Goal: Find specific page/section: Find specific page/section

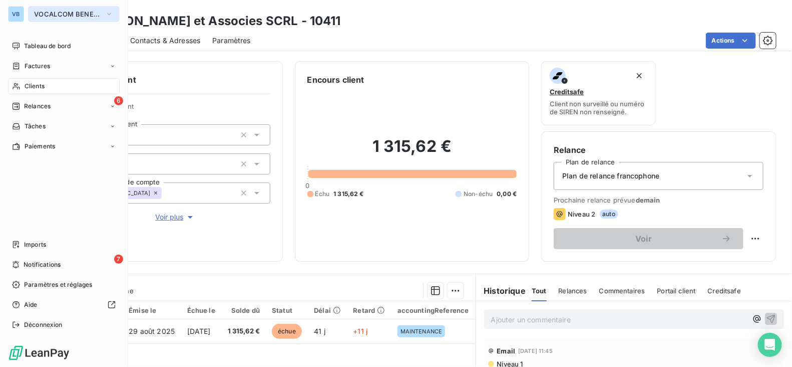
click at [76, 12] on span "VOCALCOM BENELUX" at bounding box center [67, 14] width 67 height 8
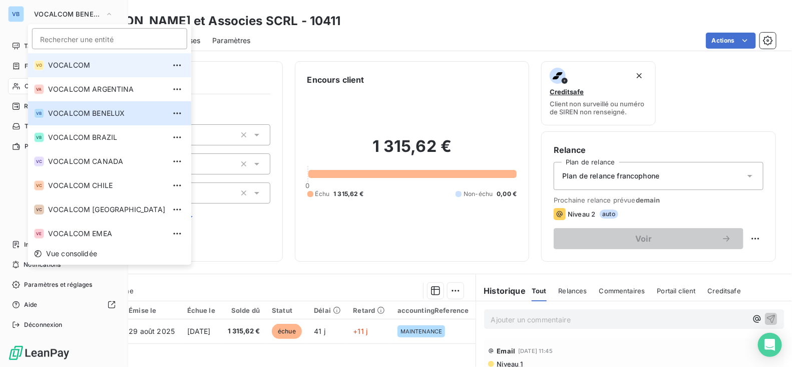
click at [78, 67] on span "VOCALCOM" at bounding box center [106, 65] width 117 height 10
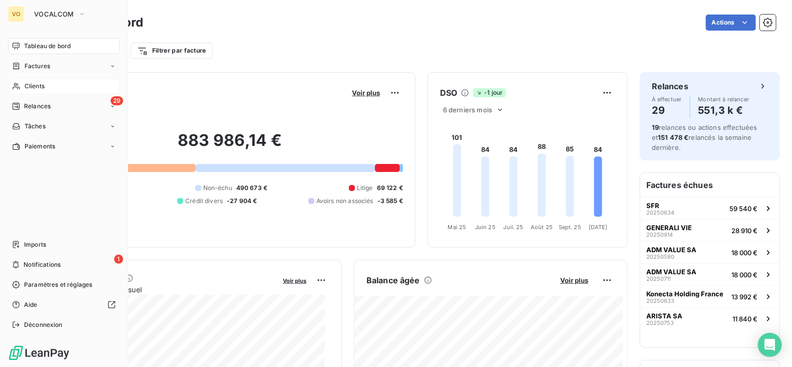
click at [47, 88] on div "Clients" at bounding box center [64, 86] width 112 height 16
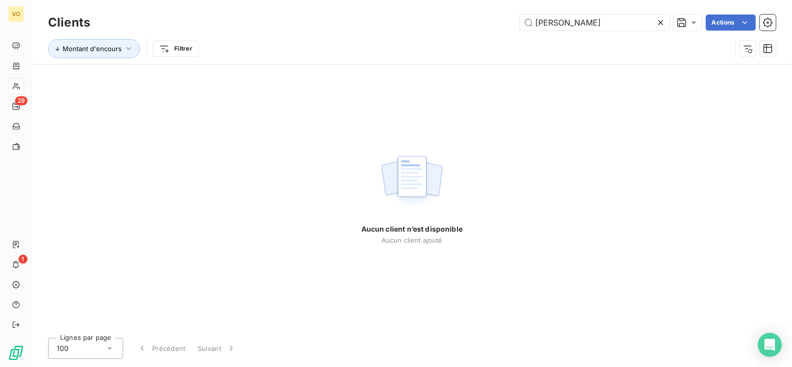
click at [660, 23] on icon at bounding box center [661, 23] width 10 height 10
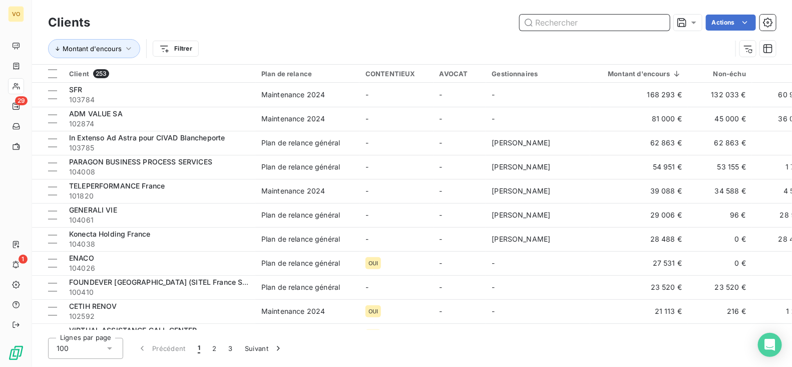
click at [566, 20] on input "text" at bounding box center [595, 23] width 150 height 16
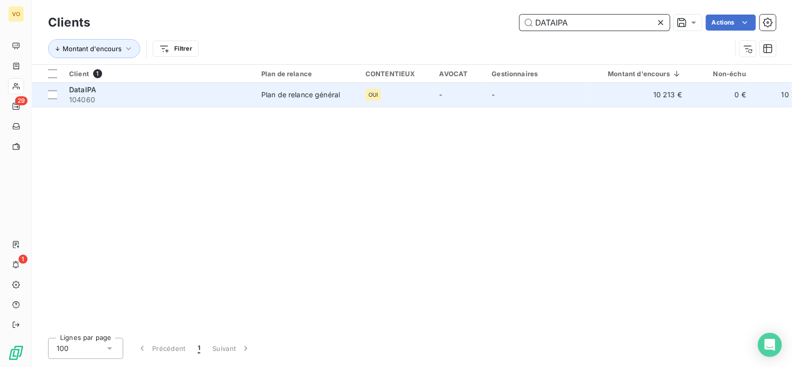
type input "DATAIPA"
click at [160, 96] on span "104060" at bounding box center [159, 100] width 180 height 10
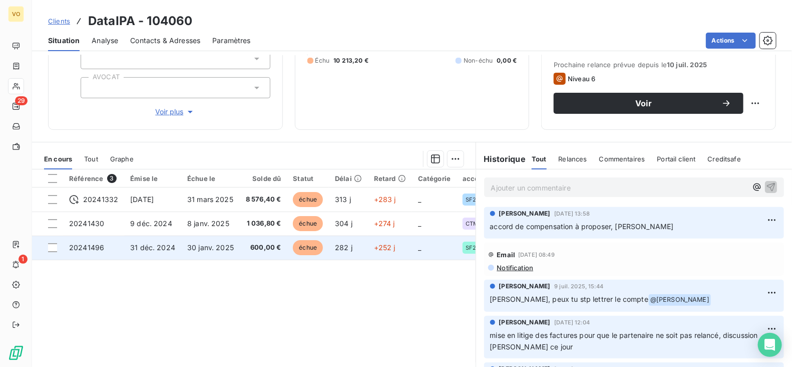
scroll to position [151, 0]
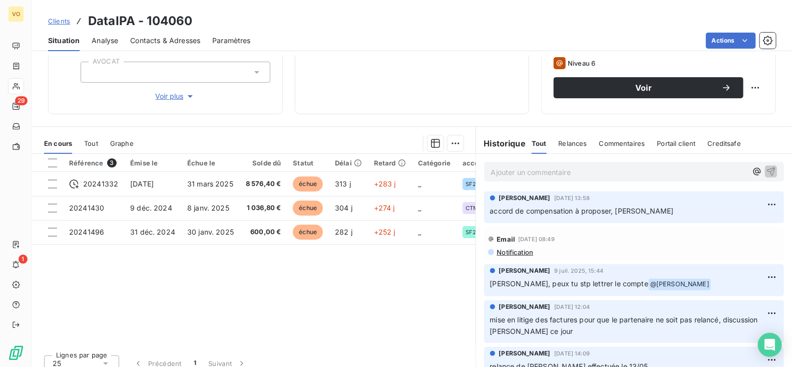
click at [361, 276] on div "Référence 3 Émise le Échue le Solde dû Statut Délai Retard Catégorie accounting…" at bounding box center [254, 250] width 444 height 193
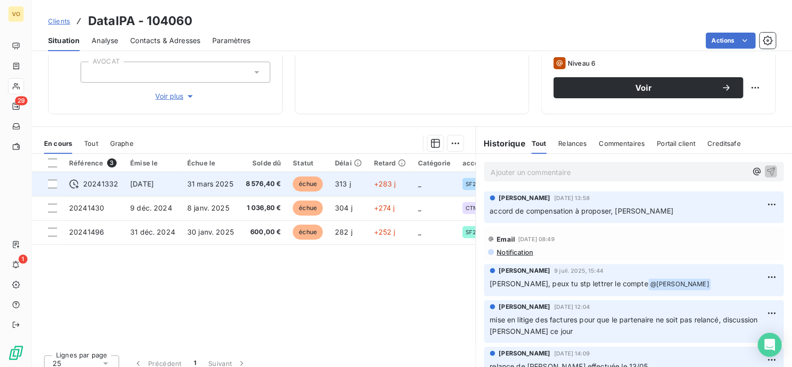
click at [214, 181] on span "31 mars 2025" at bounding box center [210, 183] width 46 height 9
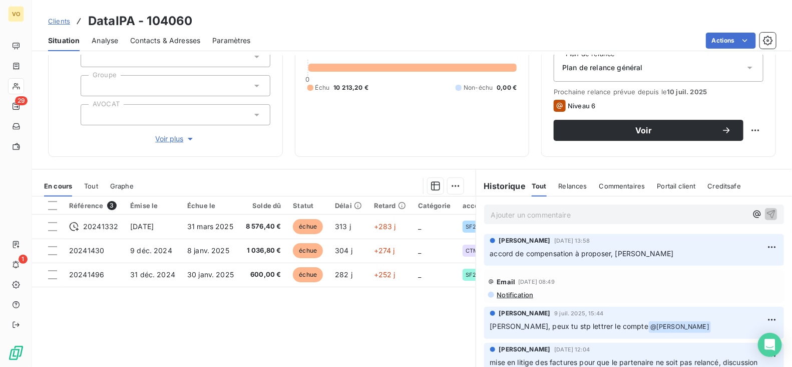
scroll to position [109, 0]
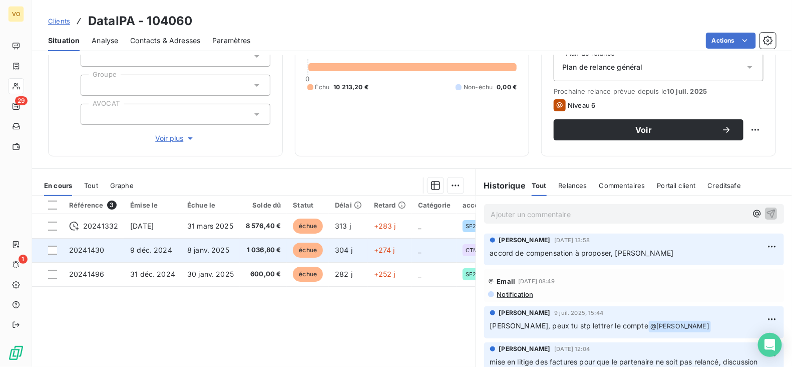
click at [272, 247] on span "1 036,80 €" at bounding box center [264, 250] width 36 height 10
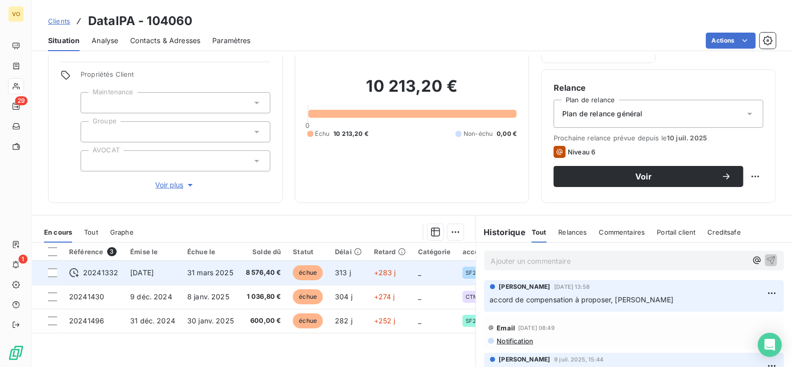
scroll to position [64, 0]
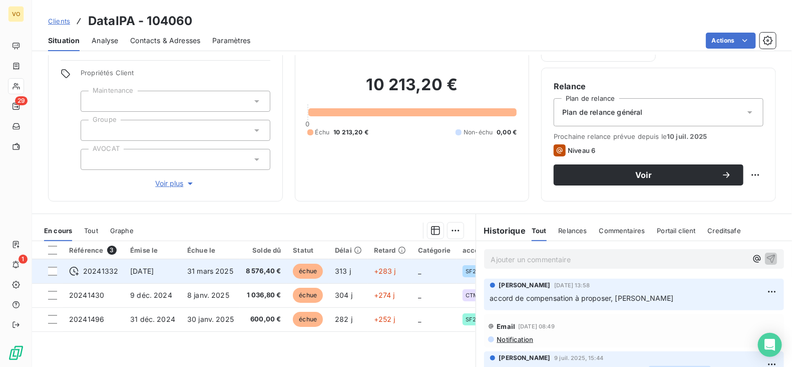
click at [248, 324] on td "600,00 €" at bounding box center [264, 319] width 48 height 24
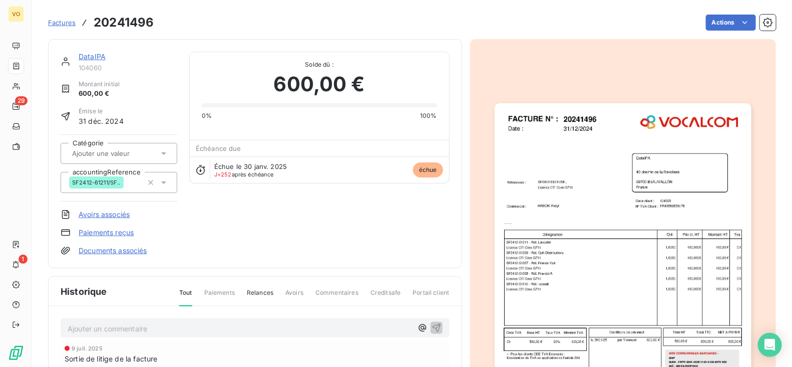
click at [544, 267] on img "button" at bounding box center [623, 269] width 257 height 333
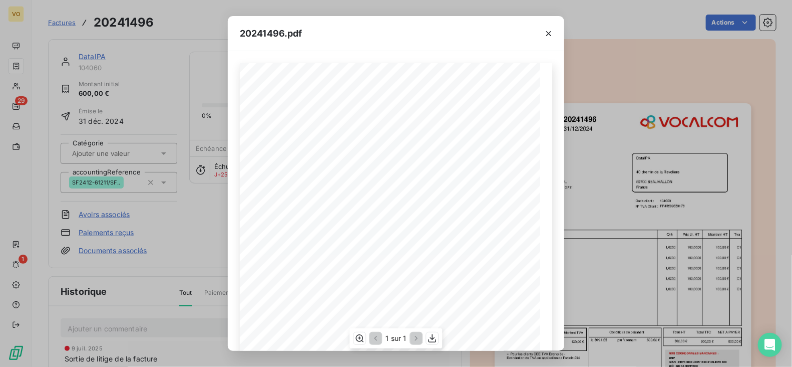
click at [544, 267] on div "Références : FACTURE N° : DataIPA [STREET_ADDRESS] FR43899830178 20241496 SF241…" at bounding box center [396, 201] width 337 height 300
click at [300, 163] on span "Licence CTI Core G711" at bounding box center [318, 161] width 43 height 4
click at [546, 33] on icon "button" at bounding box center [549, 34] width 10 height 10
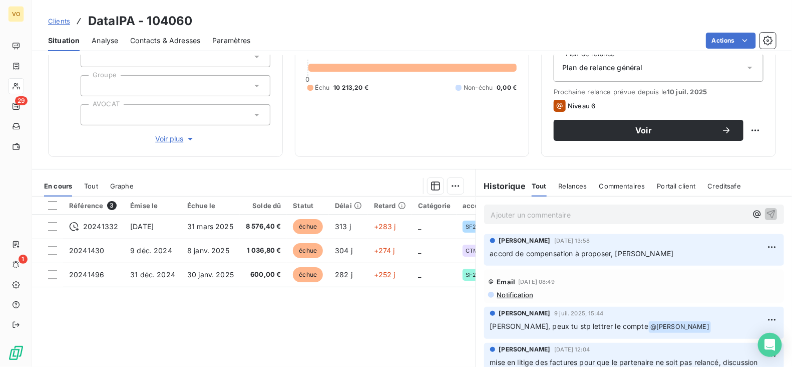
scroll to position [112, 0]
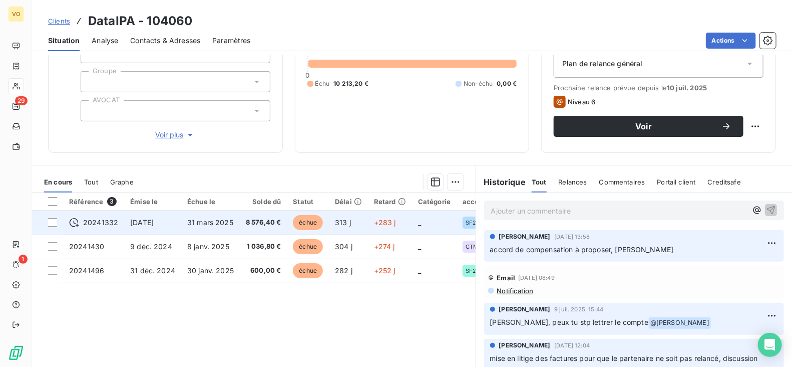
click at [154, 222] on span "[DATE]" at bounding box center [142, 222] width 24 height 9
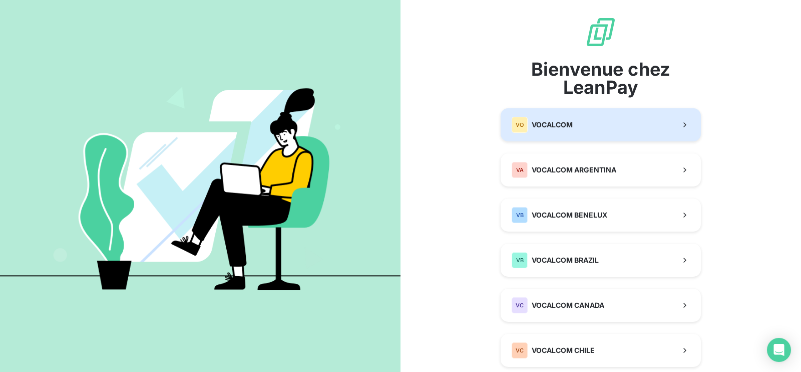
click at [549, 121] on span "VOCALCOM" at bounding box center [552, 125] width 41 height 10
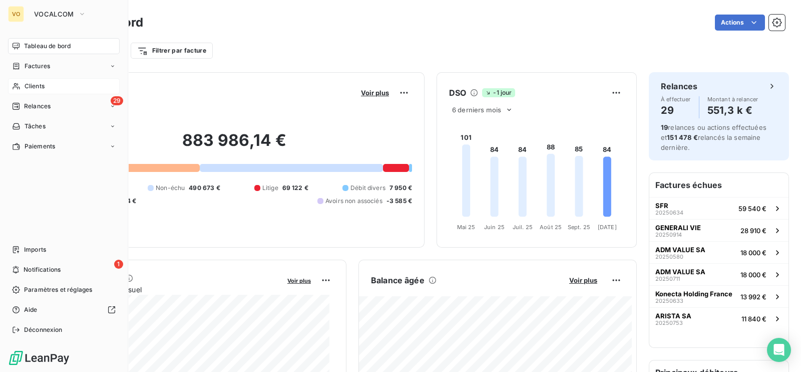
click at [36, 89] on span "Clients" at bounding box center [35, 86] width 20 height 9
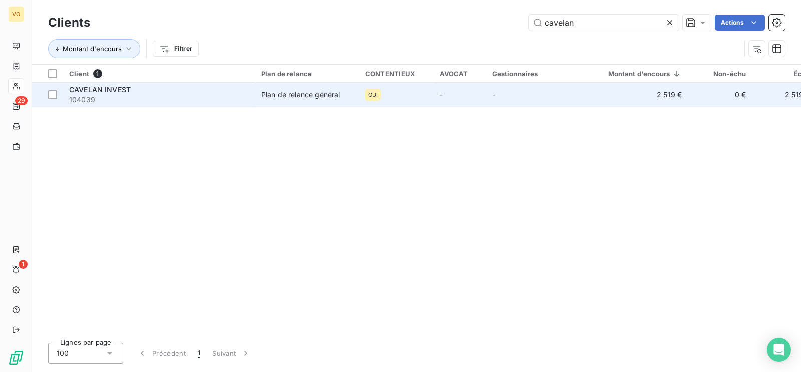
type input "cavelan"
click at [195, 90] on div "CAVELAN INVEST" at bounding box center [159, 90] width 180 height 10
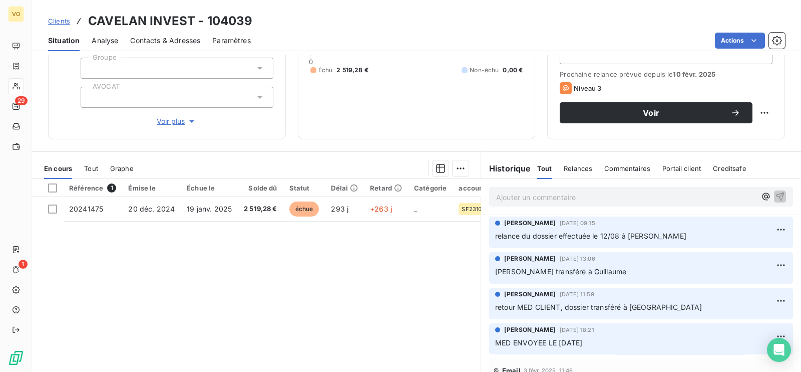
scroll to position [126, 0]
